Goal: Transaction & Acquisition: Book appointment/travel/reservation

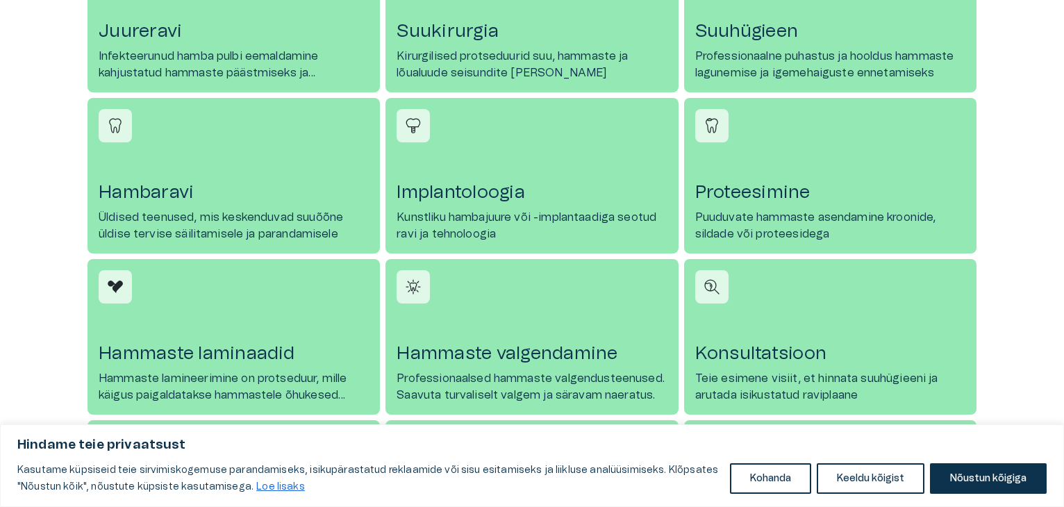
scroll to position [806, 0]
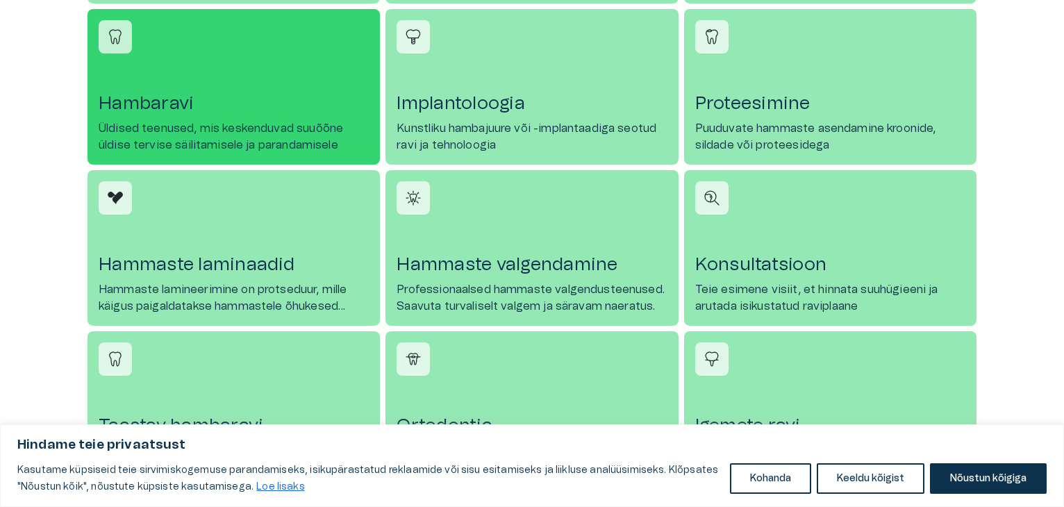
click at [157, 123] on p "Üldised teenused, mis keskenduvad suuõõne üldise tervise säilitamisele ja paran…" at bounding box center [234, 136] width 270 height 33
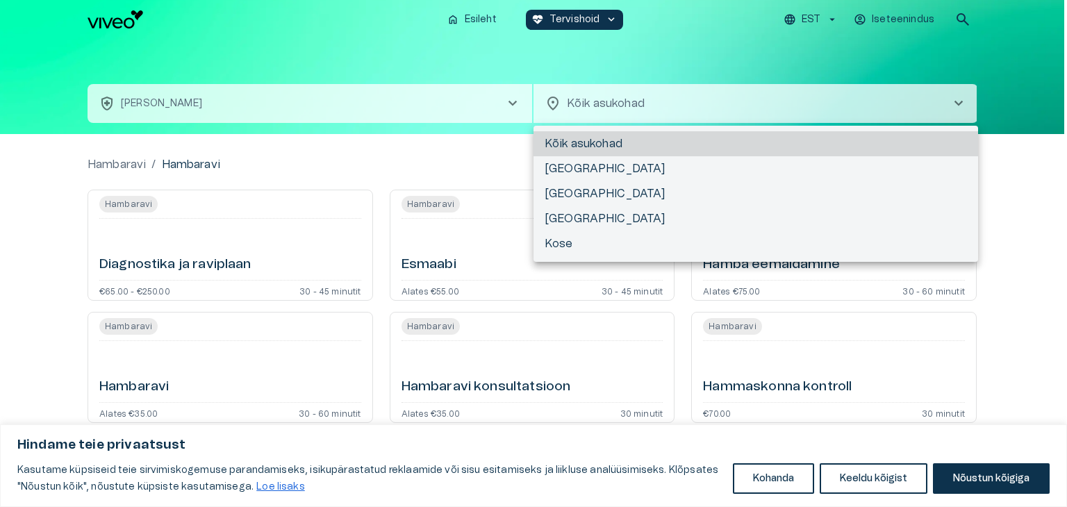
click at [680, 114] on body "Hindame teie privaatsust Kasutame küpsiseid teie sirvimiskogemuse parandamiseks…" at bounding box center [533, 253] width 1067 height 507
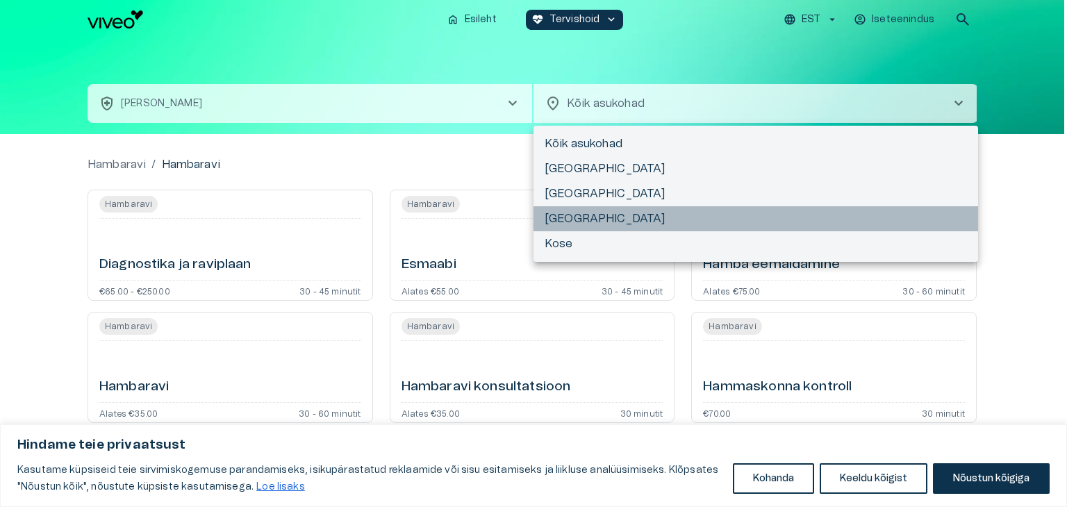
click at [612, 220] on li "[GEOGRAPHIC_DATA]" at bounding box center [755, 218] width 445 height 25
type input "**********"
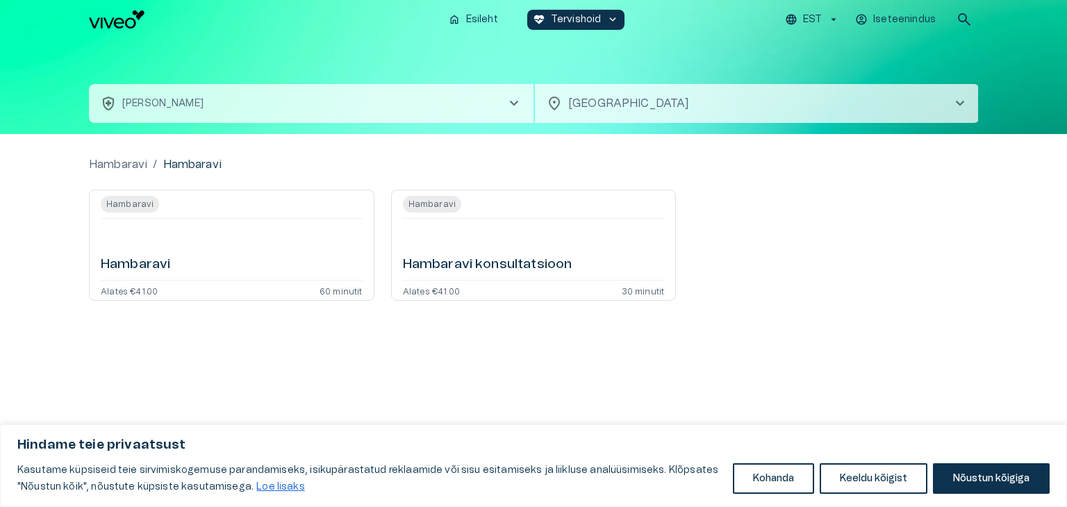
click at [145, 206] on span "Hambaravi" at bounding box center [130, 204] width 58 height 17
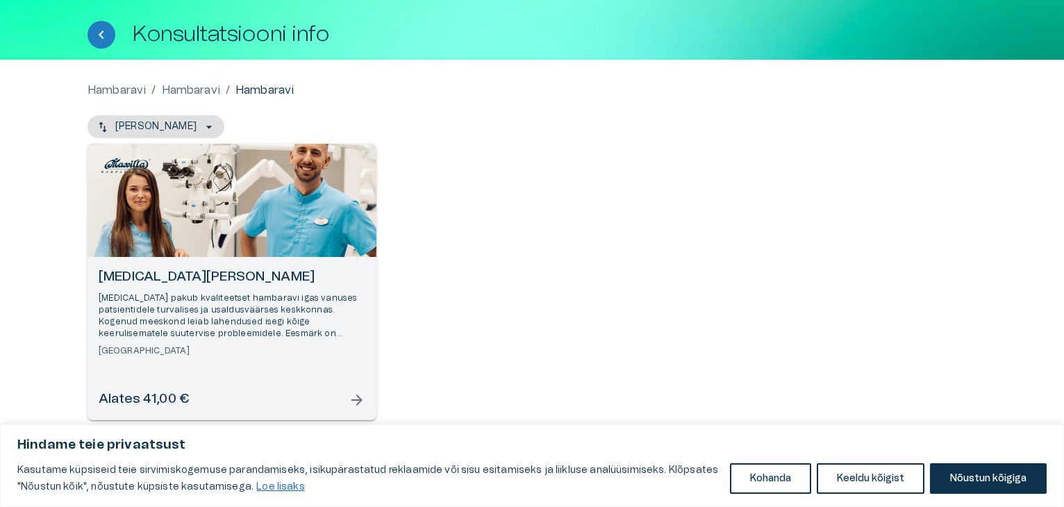
scroll to position [78, 0]
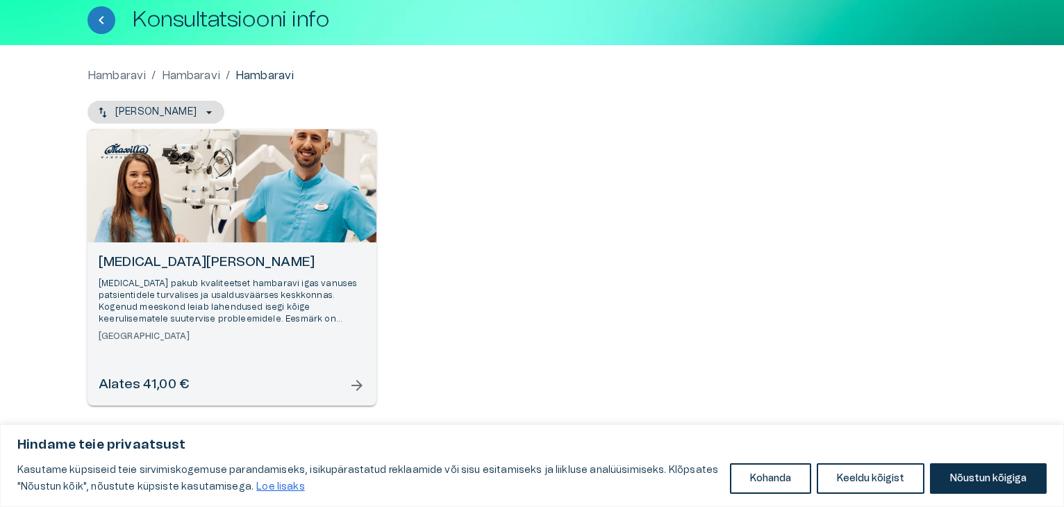
click at [357, 385] on span "arrow_forward" at bounding box center [357, 385] width 17 height 17
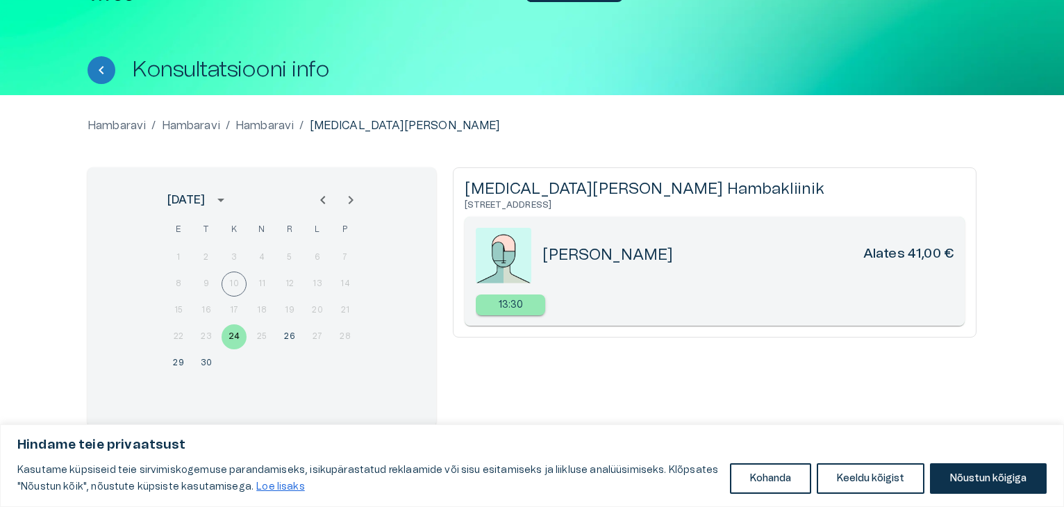
scroll to position [49, 0]
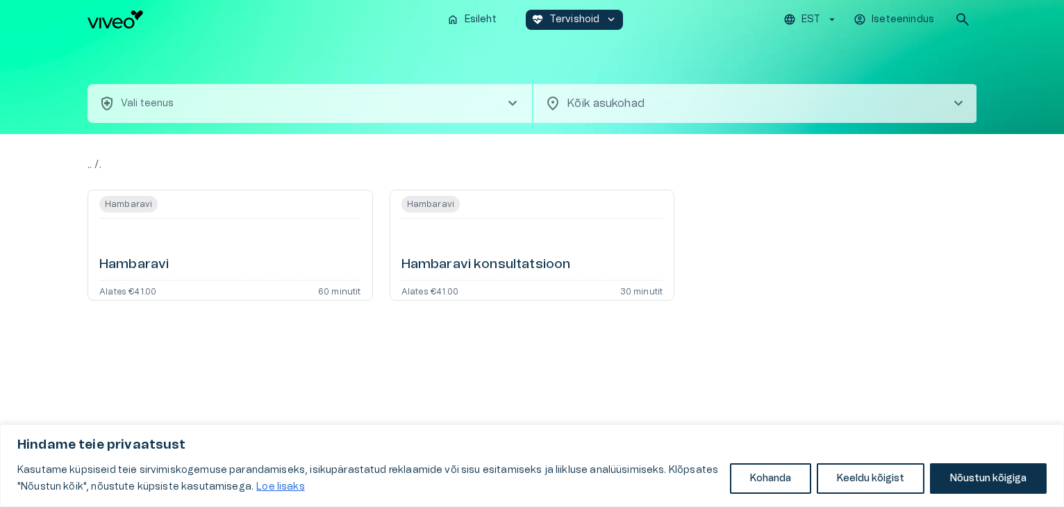
type input "**********"
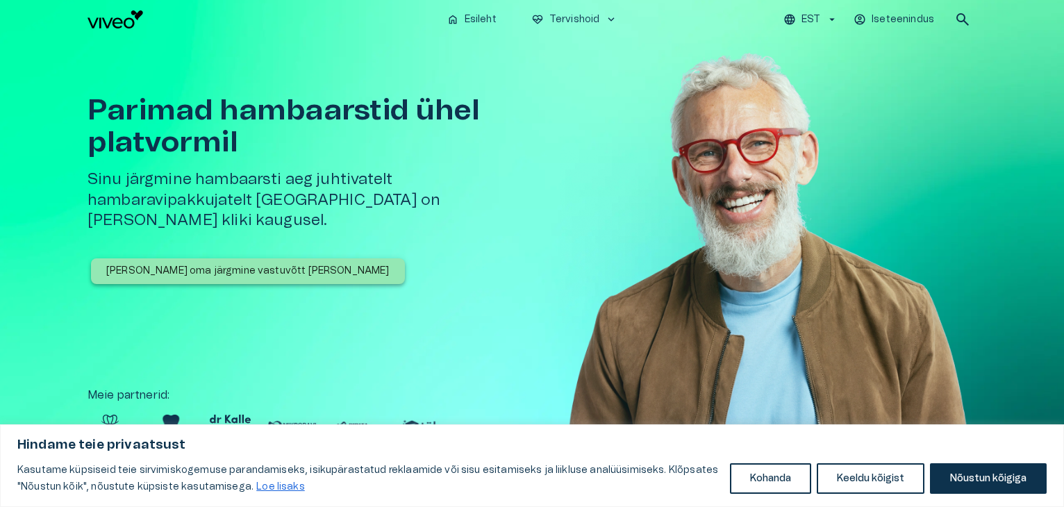
scroll to position [806, 0]
